Goal: Information Seeking & Learning: Learn about a topic

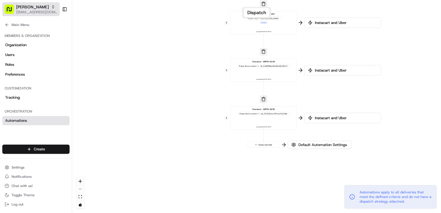
click at [28, 11] on span "[EMAIL_ADDRESS][DOMAIN_NAME]" at bounding box center [36, 12] width 41 height 5
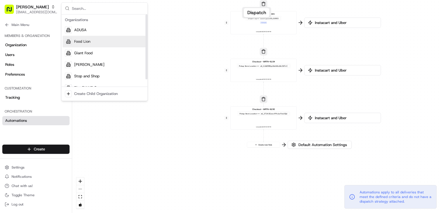
click at [91, 44] on div "Food Lion" at bounding box center [105, 42] width 84 height 12
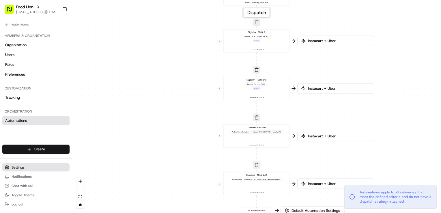
click at [18, 168] on span "Settings" at bounding box center [18, 167] width 13 height 5
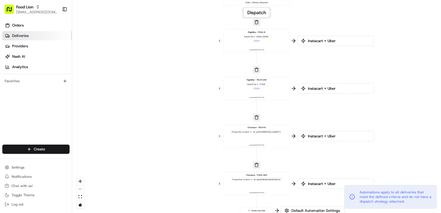
click at [25, 38] on link "Deliveries" at bounding box center [36, 35] width 69 height 9
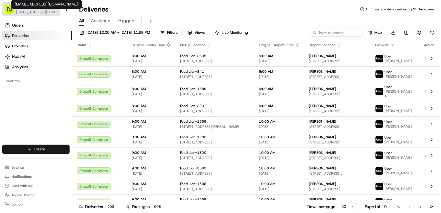
click at [32, 12] on span "[EMAIL_ADDRESS][DOMAIN_NAME]" at bounding box center [36, 12] width 41 height 5
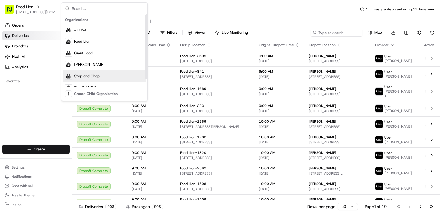
click at [94, 75] on span "Stop and Shop" at bounding box center [86, 76] width 25 height 5
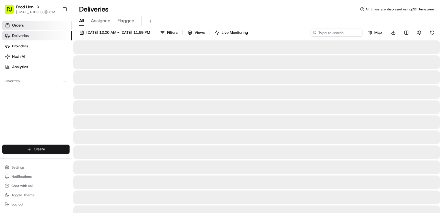
click at [33, 25] on link "Orders" at bounding box center [36, 25] width 69 height 9
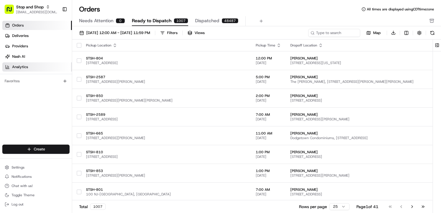
click at [29, 70] on link "Analytics" at bounding box center [36, 66] width 69 height 9
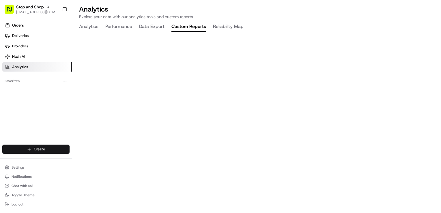
click at [200, 26] on button "Custom Reports" at bounding box center [188, 27] width 35 height 10
